Goal: Transaction & Acquisition: Purchase product/service

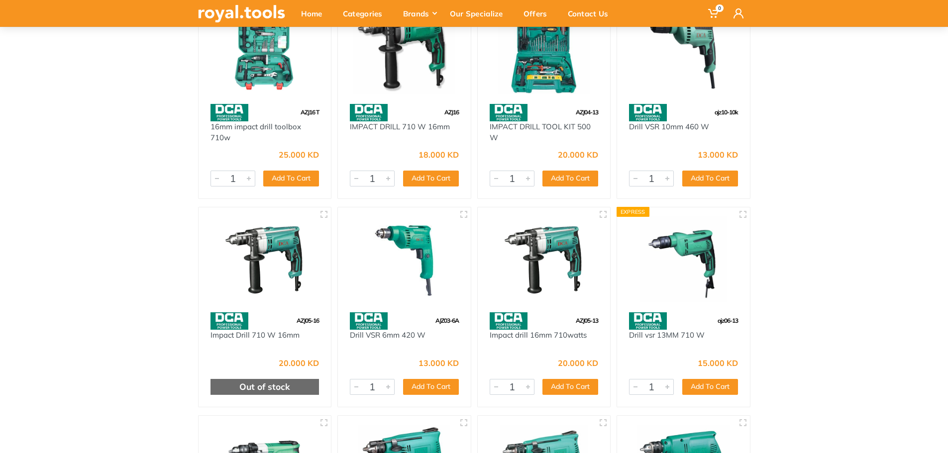
scroll to position [3, 0]
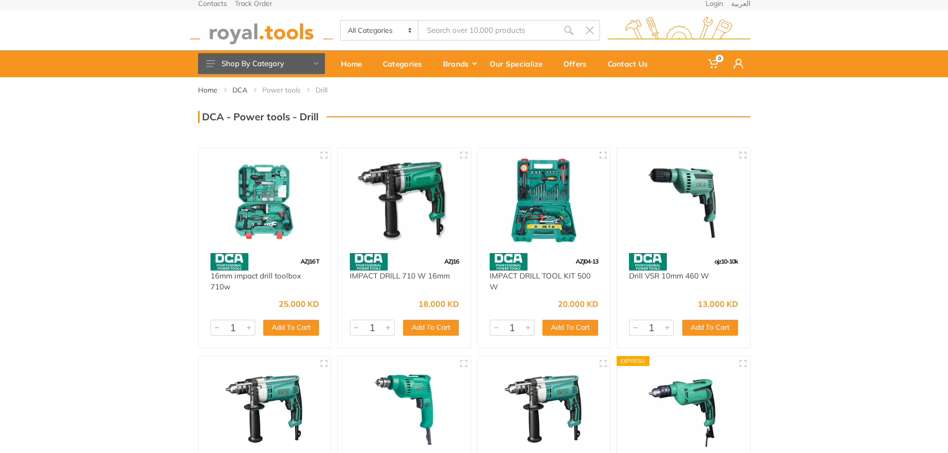
click at [550, 222] on img at bounding box center [544, 200] width 115 height 86
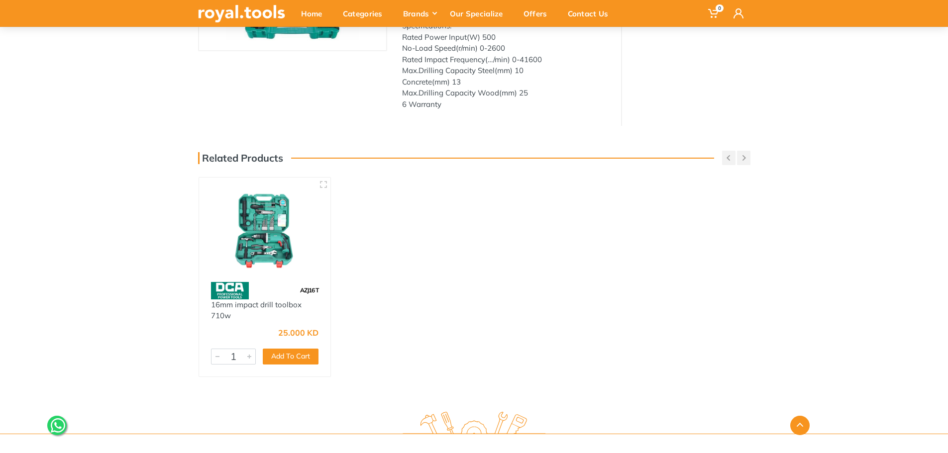
scroll to position [299, 0]
